Goal: Task Accomplishment & Management: Manage account settings

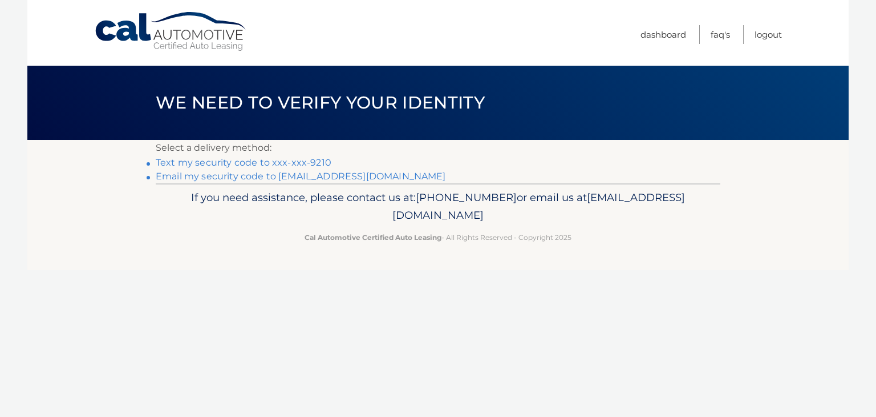
click at [299, 163] on link "Text my security code to xxx-xxx-9210" at bounding box center [244, 162] width 176 height 11
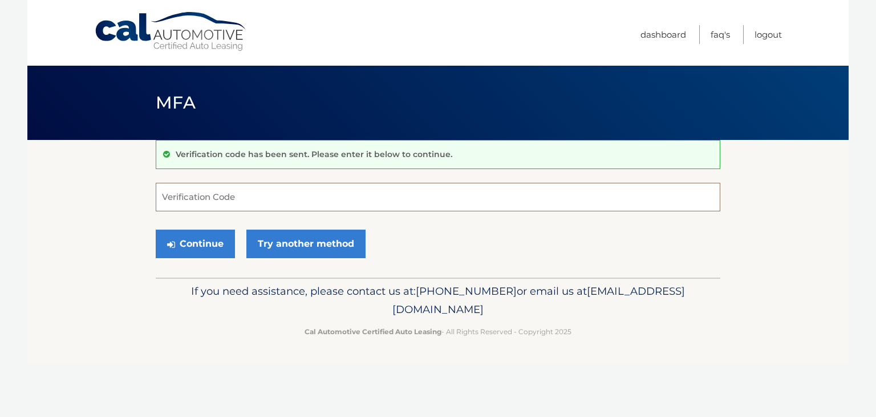
click at [304, 200] on input "Verification Code" at bounding box center [438, 197] width 565 height 29
type input "792315"
click at [204, 243] on button "Continue" at bounding box center [195, 243] width 79 height 29
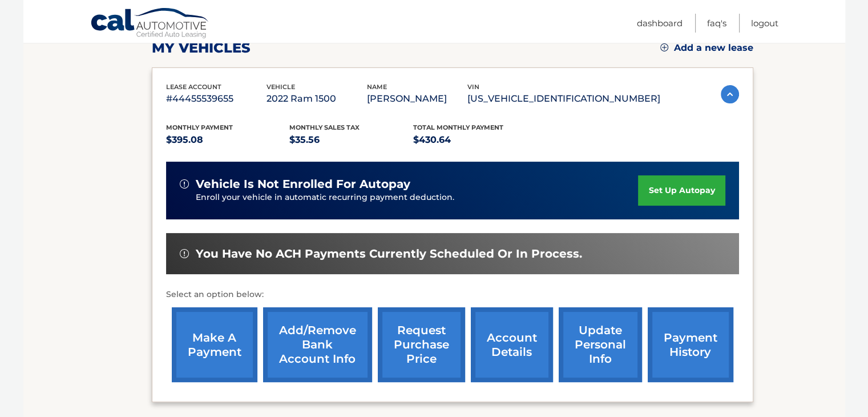
scroll to position [171, 0]
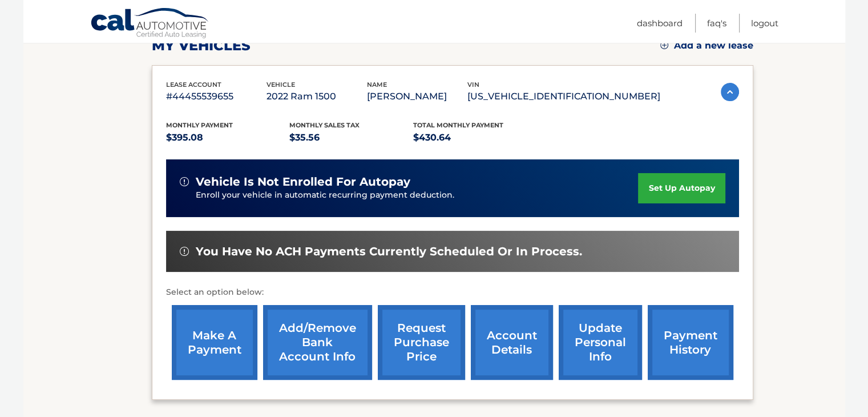
click at [433, 339] on link "request purchase price" at bounding box center [421, 342] width 87 height 75
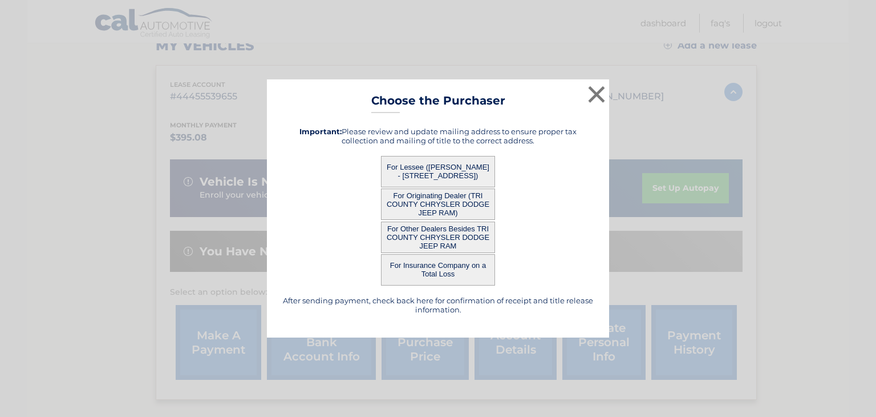
click at [442, 164] on button "For Lessee ([PERSON_NAME] - [STREET_ADDRESS])" at bounding box center [438, 171] width 114 height 31
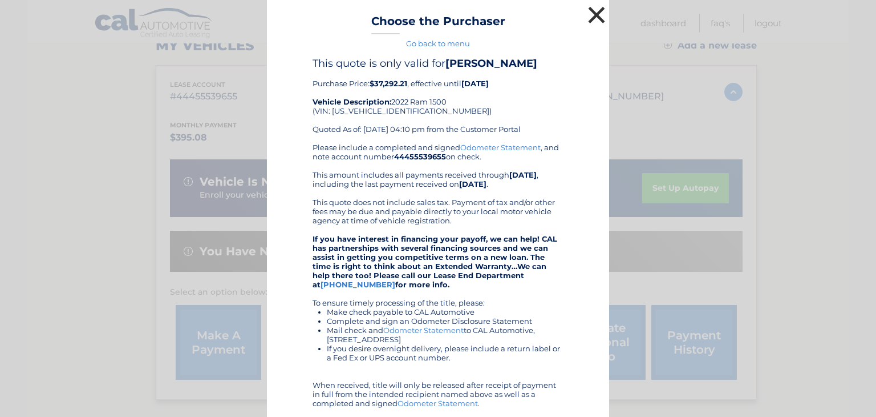
click at [596, 16] on button "×" at bounding box center [596, 14] width 23 height 23
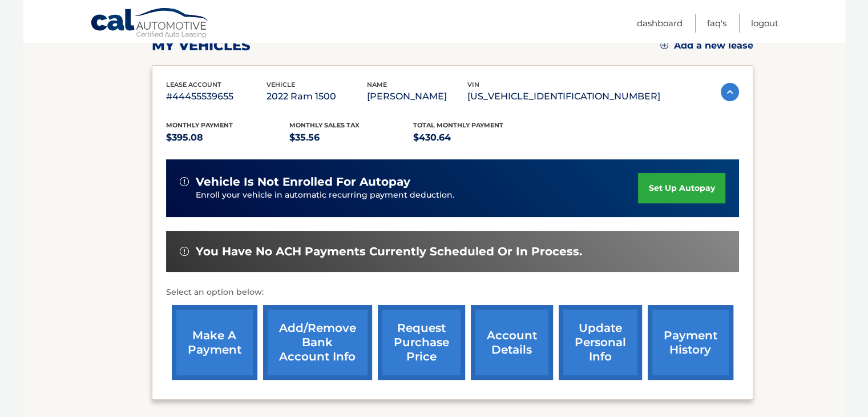
click at [435, 329] on link "request purchase price" at bounding box center [421, 342] width 87 height 75
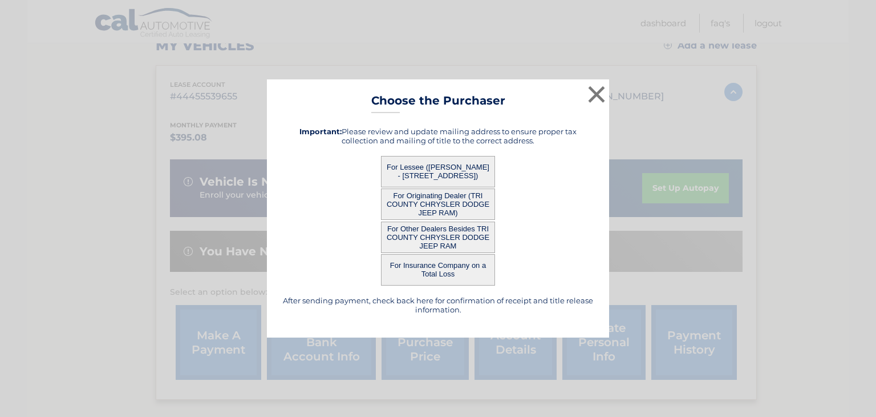
click at [446, 233] on button "For Other Dealers Besides TRI COUNTY CHRYSLER DODGE JEEP RAM" at bounding box center [438, 236] width 114 height 31
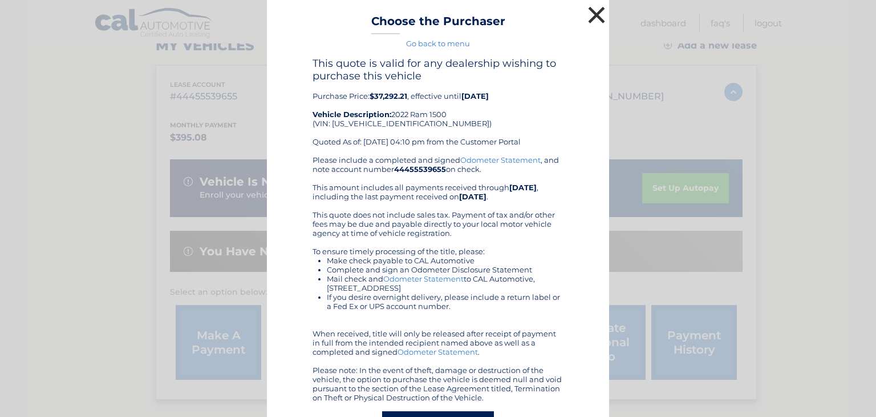
click at [589, 14] on button "×" at bounding box center [596, 14] width 23 height 23
